Goal: Task Accomplishment & Management: Manage account settings

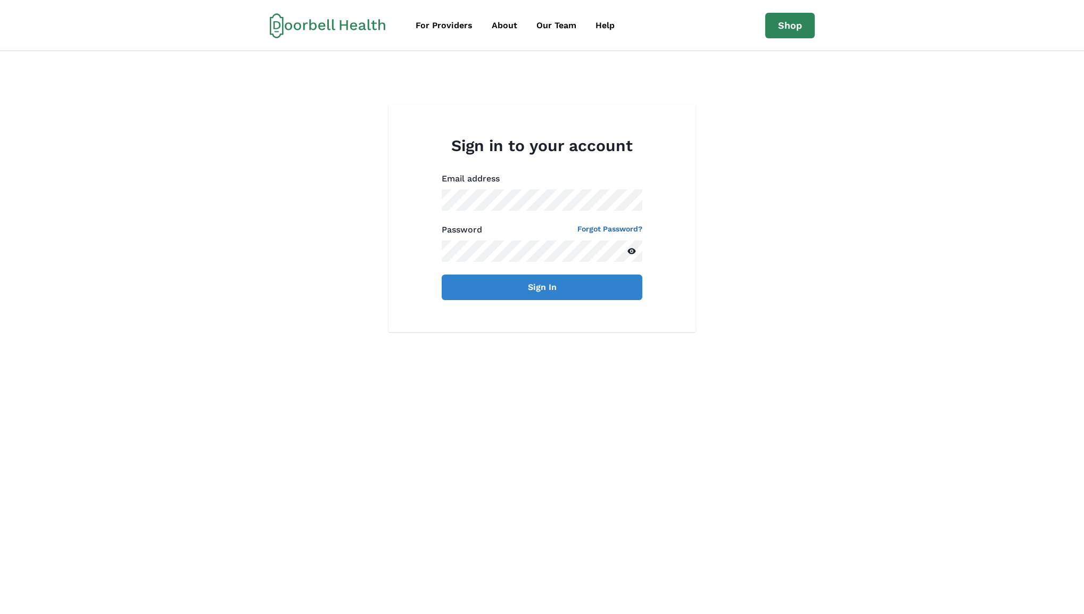
click at [442, 275] on button "Sign In" at bounding box center [542, 288] width 201 height 26
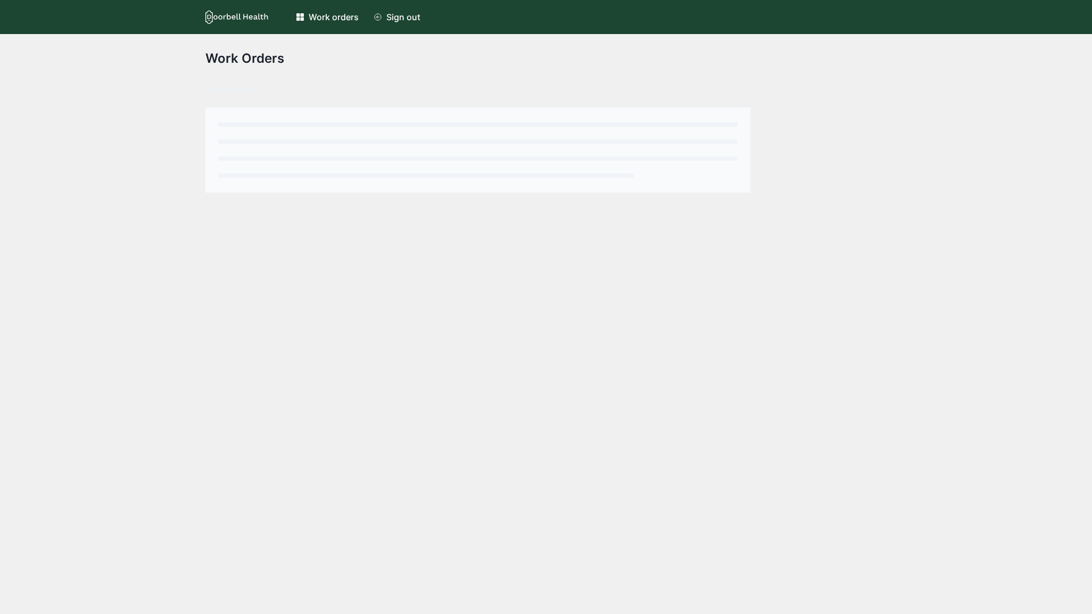
click at [315, 22] on div "Work orders" at bounding box center [334, 17] width 50 height 13
click at [316, 21] on div "Work orders" at bounding box center [334, 17] width 50 height 13
click at [179, 81] on div "Work Orders" at bounding box center [546, 113] width 1092 height 159
drag, startPoint x: 211, startPoint y: 54, endPoint x: 313, endPoint y: 65, distance: 102.8
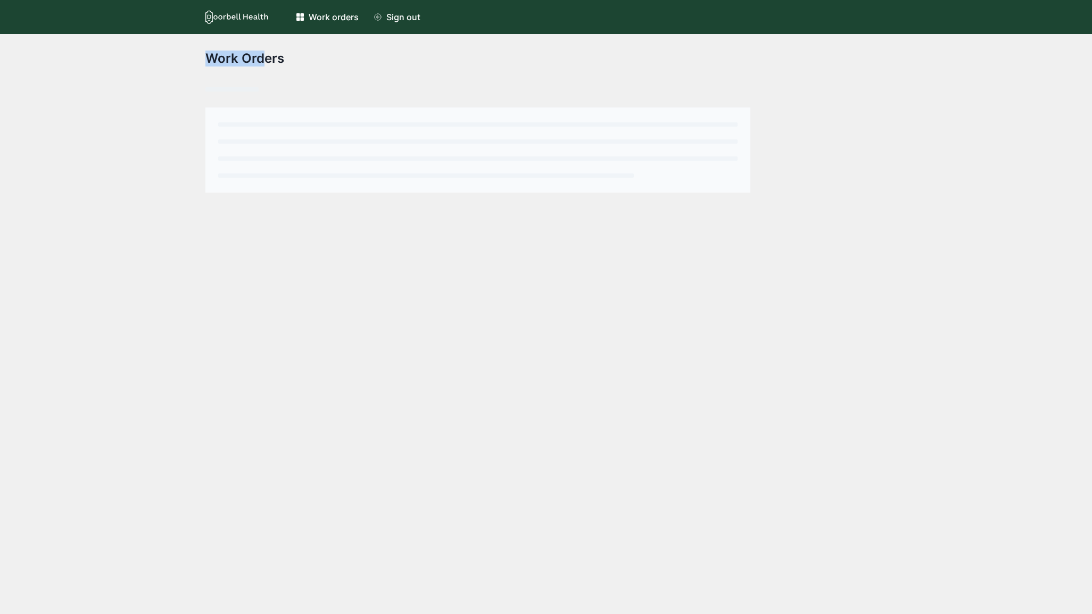
click at [303, 67] on div "Work Orders" at bounding box center [546, 122] width 681 height 142
click at [315, 65] on h2 "Work Orders" at bounding box center [546, 58] width 681 height 15
drag, startPoint x: 300, startPoint y: 57, endPoint x: 187, endPoint y: 56, distance: 112.9
click at [187, 56] on div "Work Orders" at bounding box center [546, 113] width 1092 height 159
copy h2 "Work Orders"
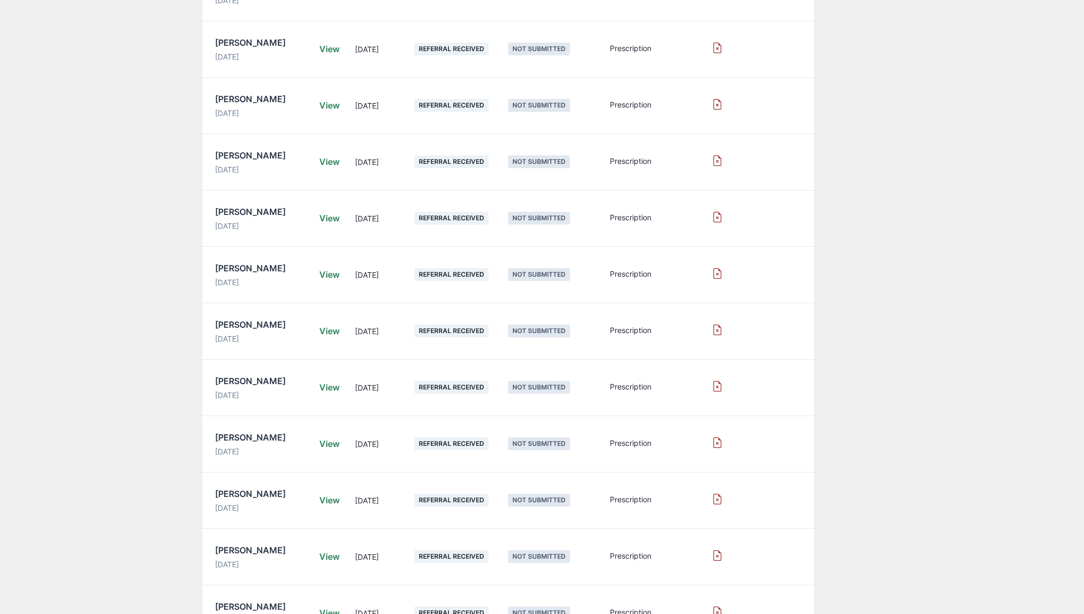
scroll to position [2428, 0]
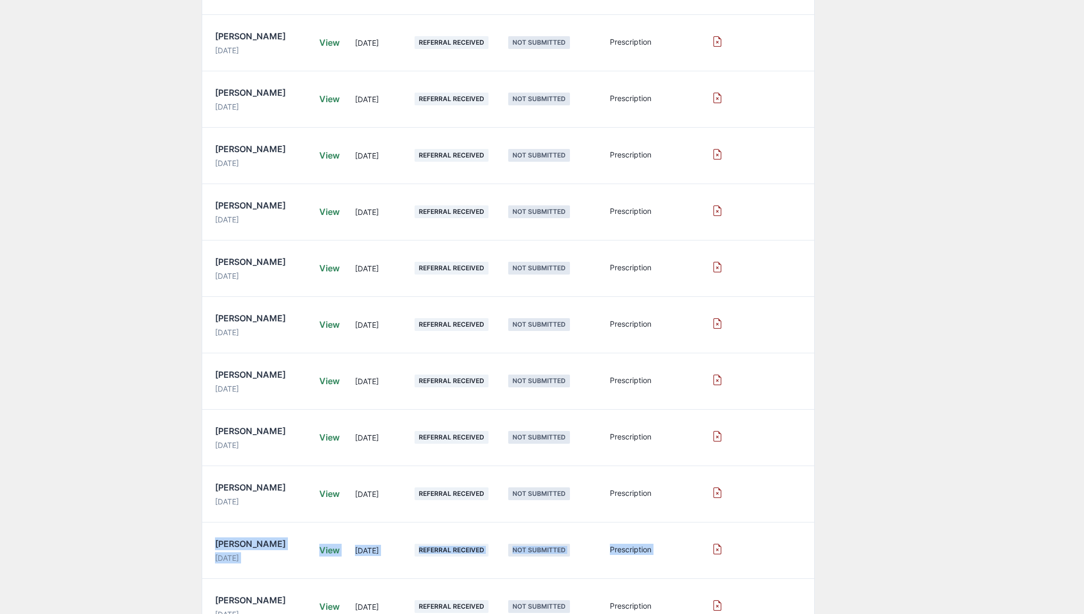
drag, startPoint x: 1082, startPoint y: 516, endPoint x: 1074, endPoint y: 549, distance: 34.5
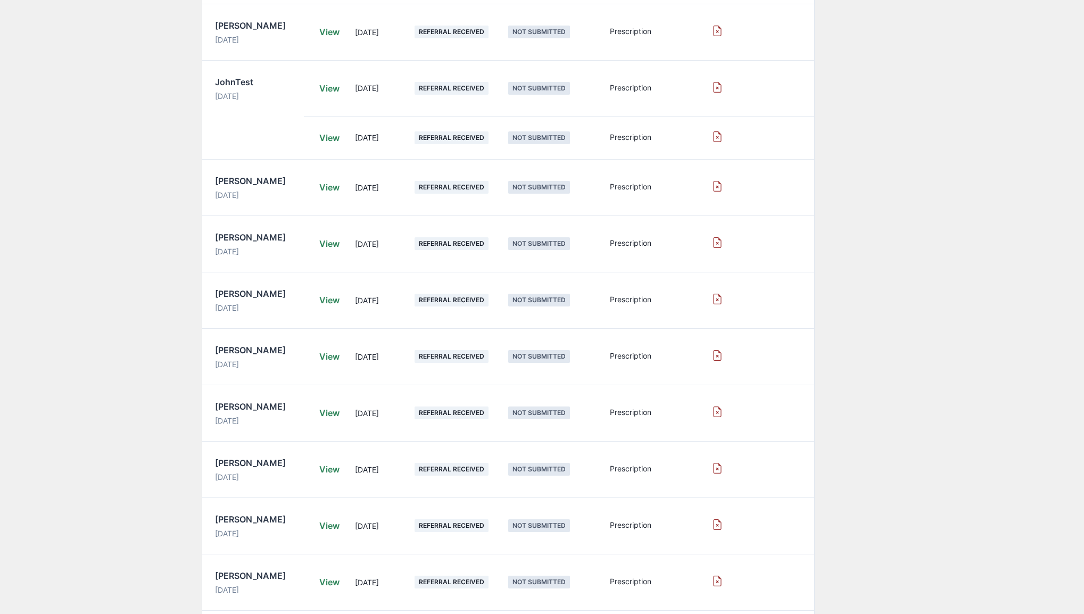
scroll to position [0, 0]
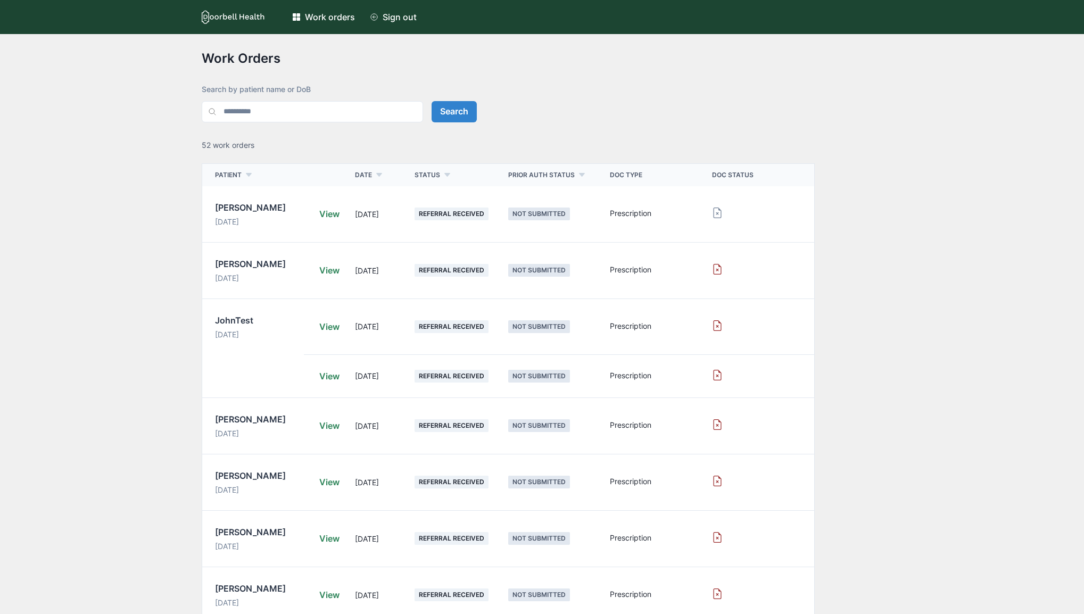
click at [689, 141] on p "52 work orders" at bounding box center [542, 144] width 681 height 11
click at [270, 117] on input at bounding box center [312, 111] width 221 height 21
drag, startPoint x: 316, startPoint y: 56, endPoint x: 319, endPoint y: 44, distance: 13.2
click at [316, 56] on h2 "Work Orders" at bounding box center [542, 58] width 681 height 15
click at [320, 15] on div "Work orders" at bounding box center [330, 17] width 50 height 13
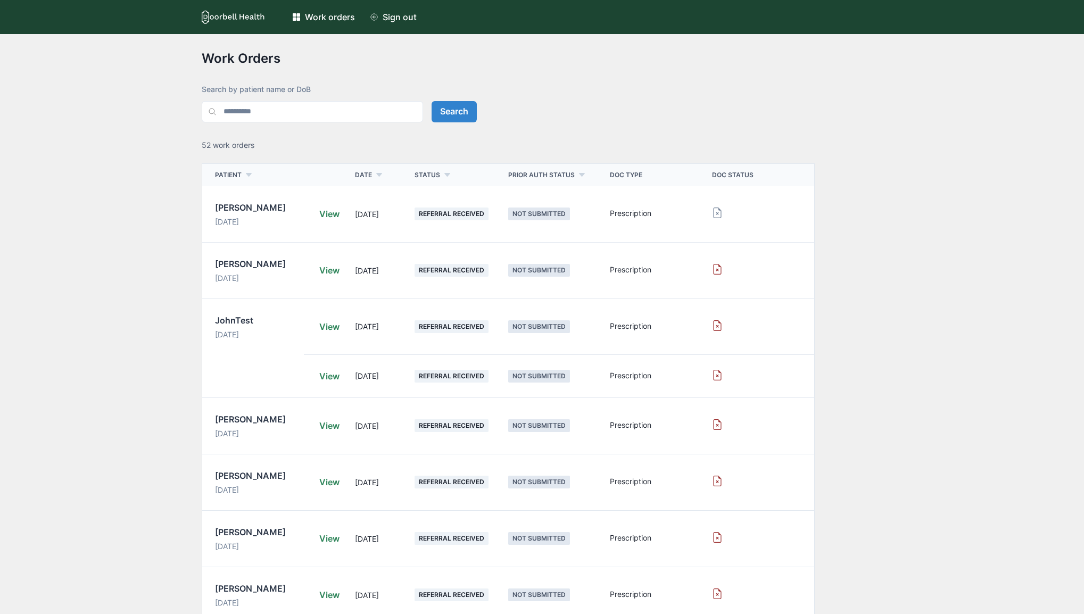
click at [327, 213] on link "View" at bounding box center [329, 214] width 20 height 13
click at [650, 112] on div "Search" at bounding box center [657, 111] width 451 height 21
click at [348, 10] on link "Work orders" at bounding box center [324, 16] width 76 height 21
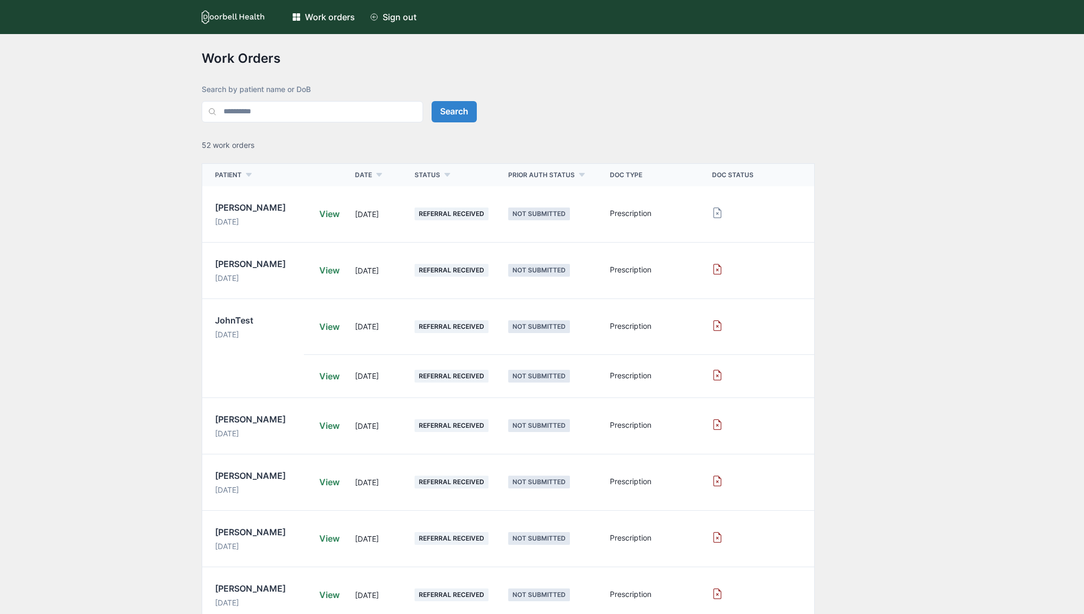
click at [233, 57] on h2 "Work Orders" at bounding box center [542, 58] width 681 height 15
click at [243, 22] on icon at bounding box center [233, 17] width 63 height 14
click at [319, 24] on link "Work orders" at bounding box center [324, 16] width 76 height 21
click at [353, 112] on input at bounding box center [312, 111] width 221 height 21
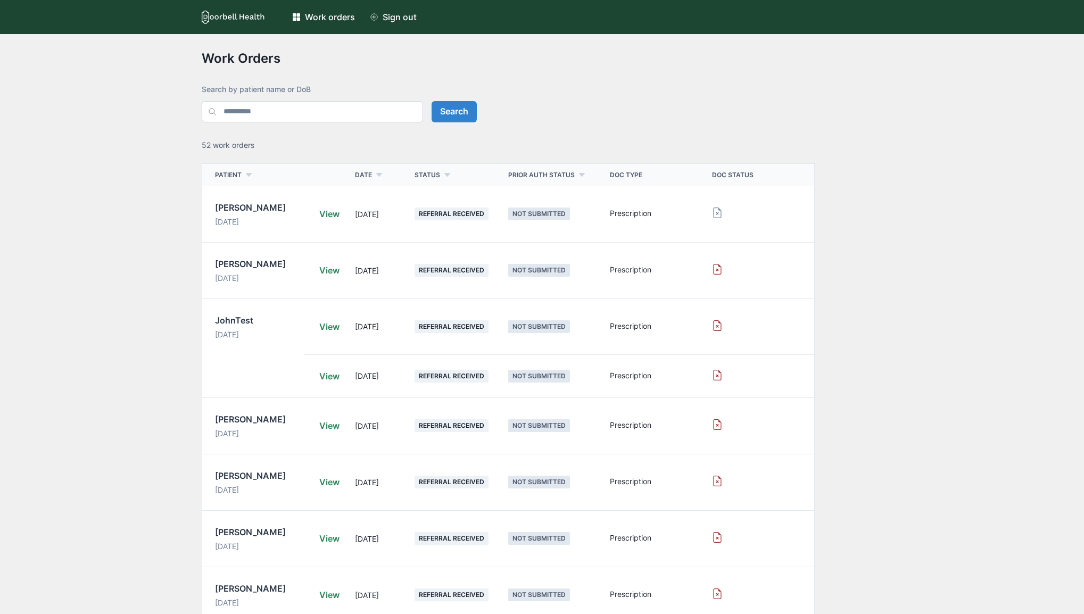
click at [289, 119] on input at bounding box center [312, 111] width 221 height 21
click at [290, 118] on input at bounding box center [312, 111] width 221 height 21
click at [401, 20] on div "Sign out" at bounding box center [400, 17] width 34 height 13
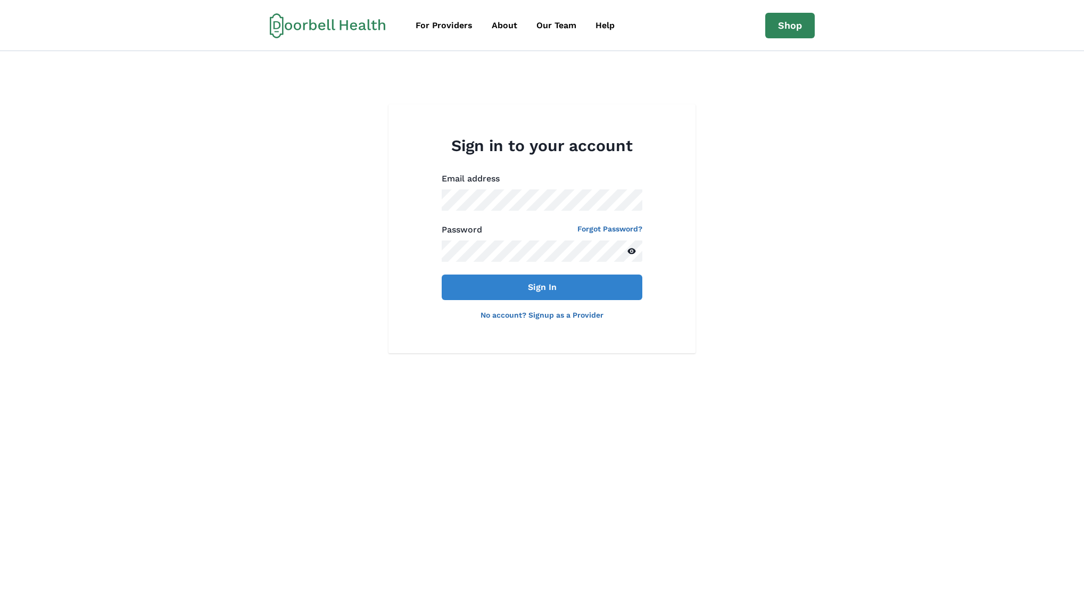
click at [489, 187] on div "Email address" at bounding box center [542, 191] width 201 height 38
click at [442, 275] on button "Sign In" at bounding box center [542, 288] width 201 height 26
